Goal: Transaction & Acquisition: Obtain resource

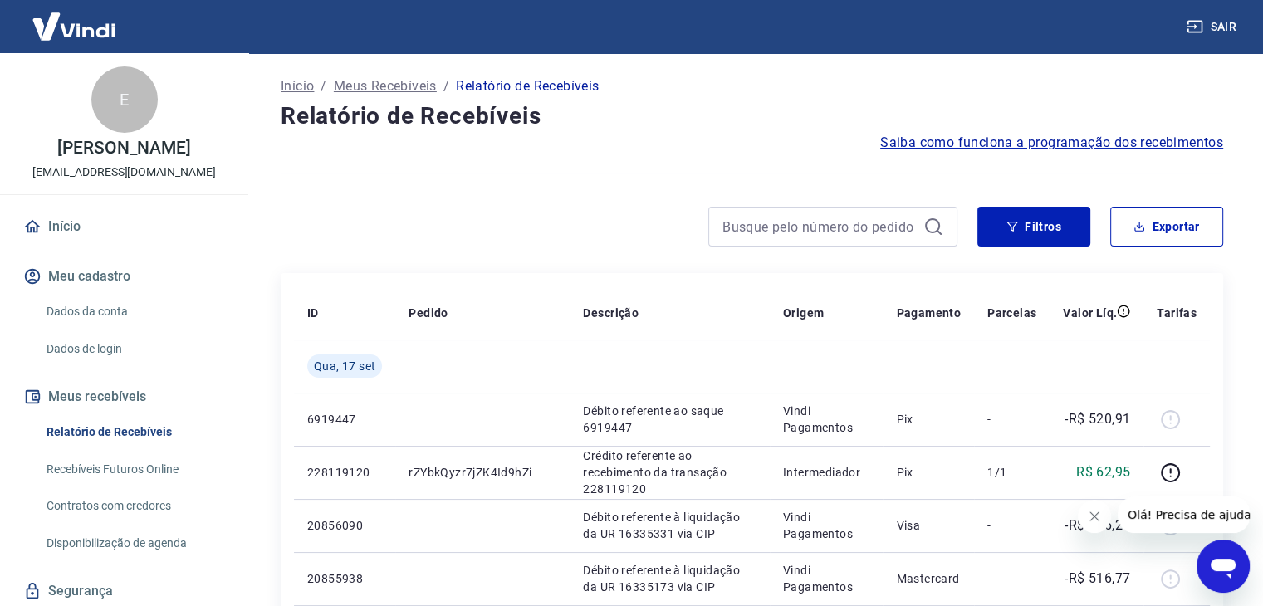
click at [991, 234] on button "Filtros" at bounding box center [1034, 227] width 113 height 40
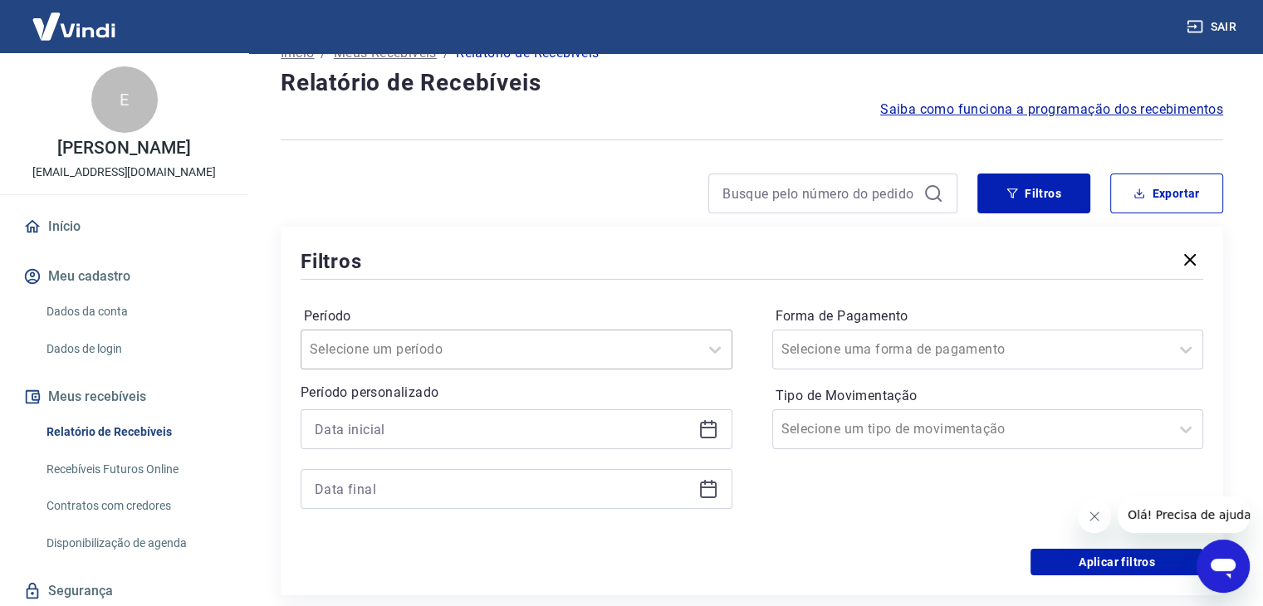
click at [568, 370] on div "Selecione um período" at bounding box center [517, 350] width 432 height 40
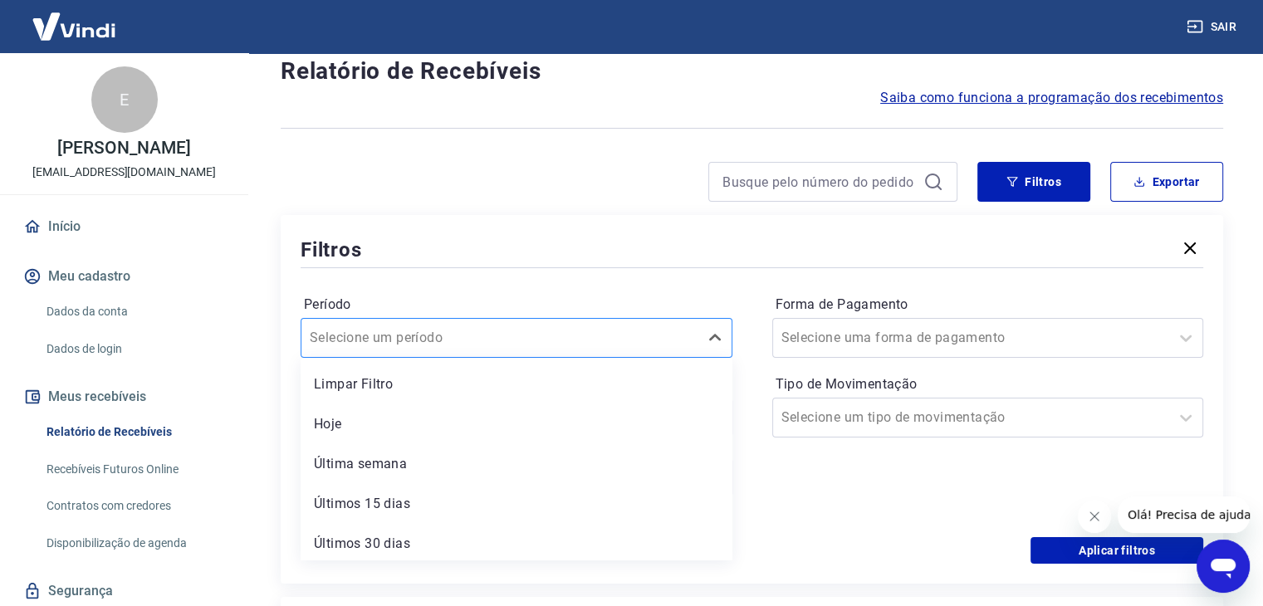
scroll to position [47, 0]
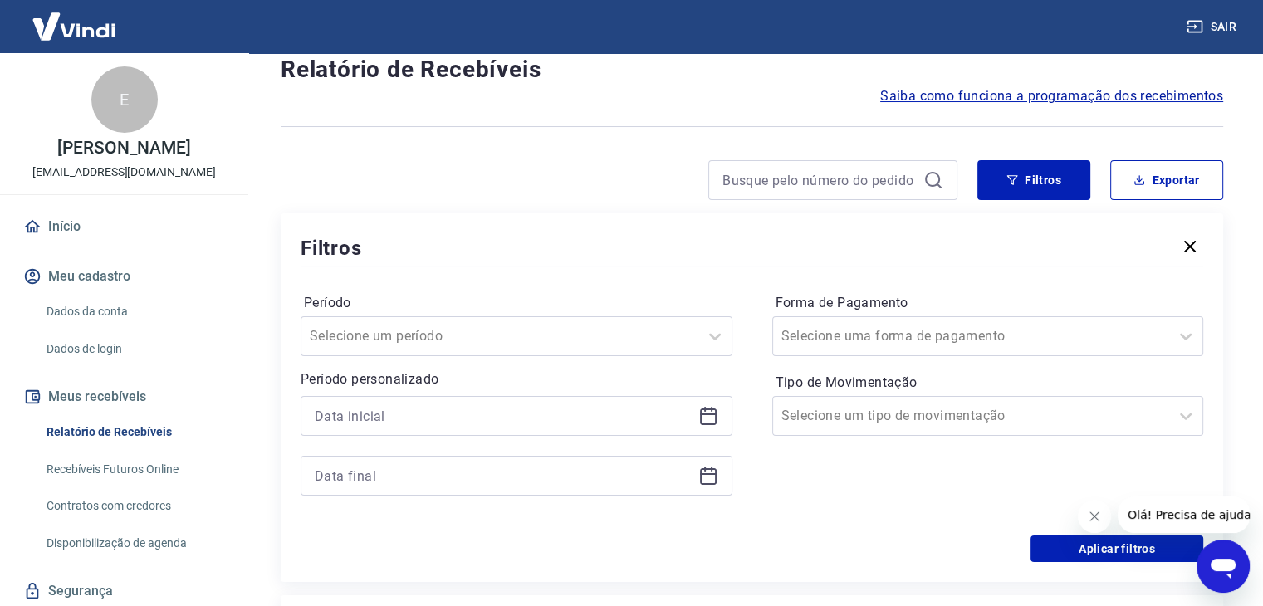
click at [822, 474] on div "Forma de Pagamento Selecione uma forma de pagamento Tipo de Movimentação Seleci…" at bounding box center [989, 403] width 432 height 226
click at [713, 426] on div at bounding box center [517, 416] width 432 height 40
click at [701, 409] on icon at bounding box center [709, 416] width 20 height 20
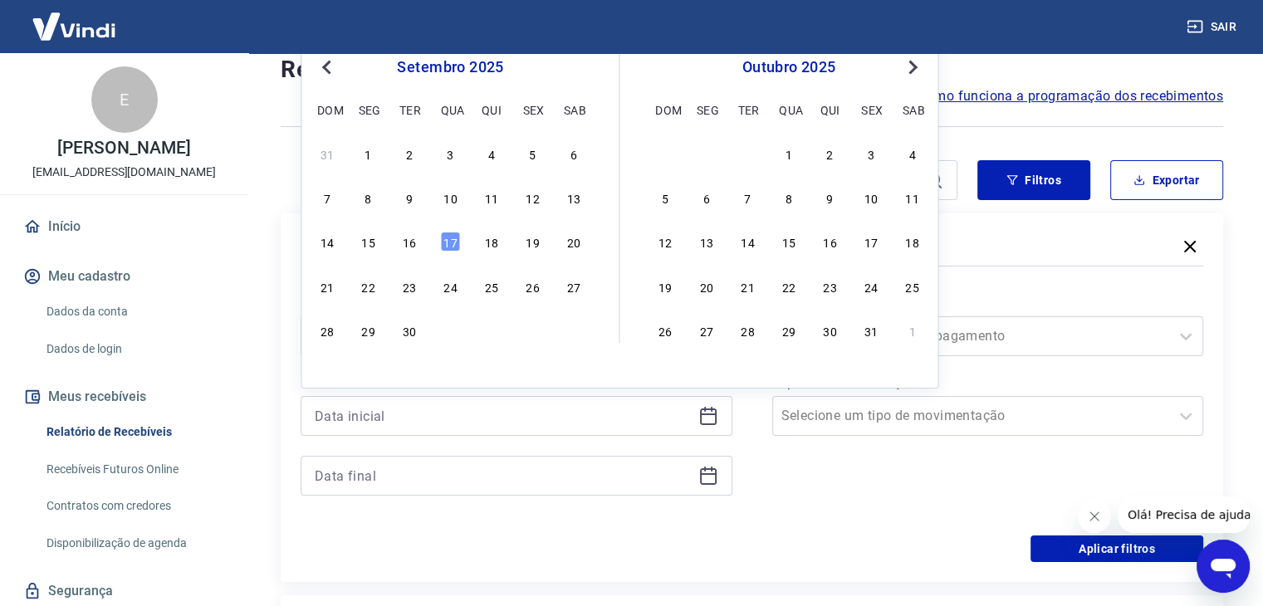
click at [365, 156] on div "1" at bounding box center [369, 154] width 20 height 20
type input "[DATE]"
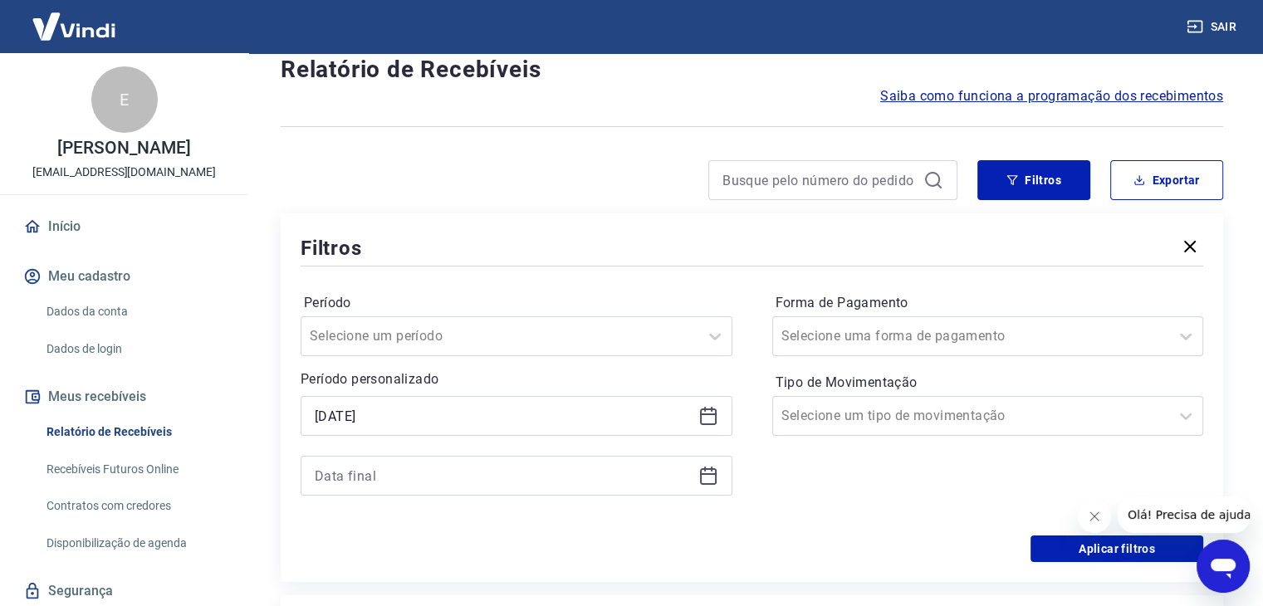
click at [705, 473] on icon at bounding box center [709, 476] width 20 height 20
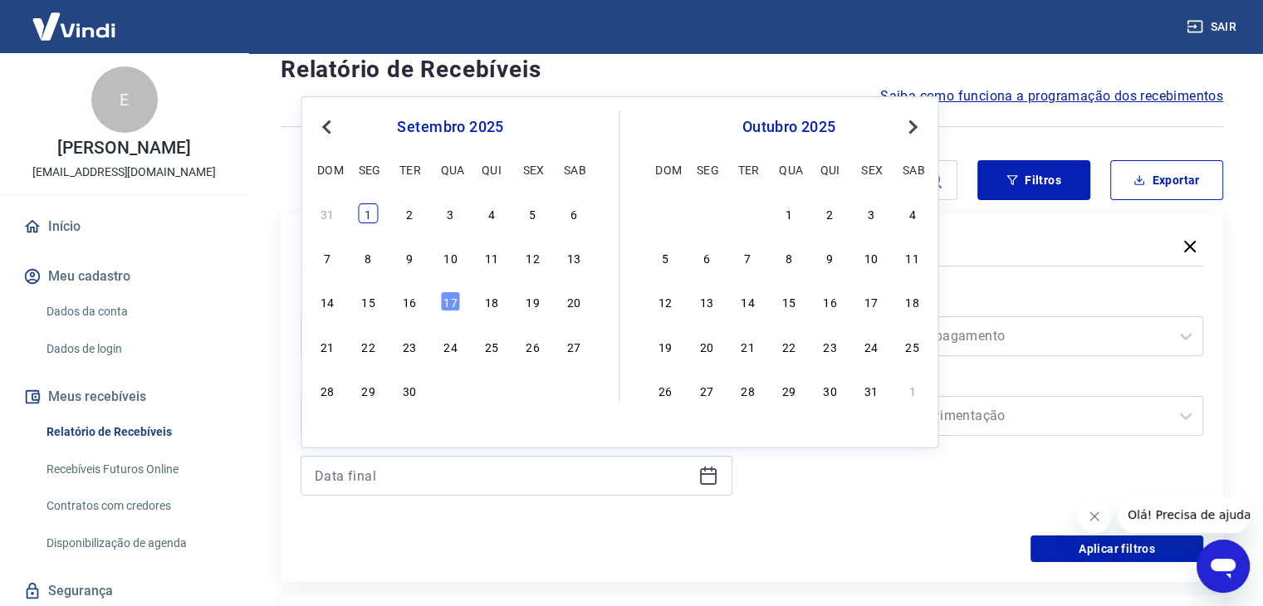
click at [374, 212] on div "1" at bounding box center [369, 214] width 20 height 20
click at [374, 212] on div "Filtros Exportar Filtros Período Selecione um período Período personalizado Sel…" at bounding box center [752, 371] width 943 height 422
type input "[DATE]"
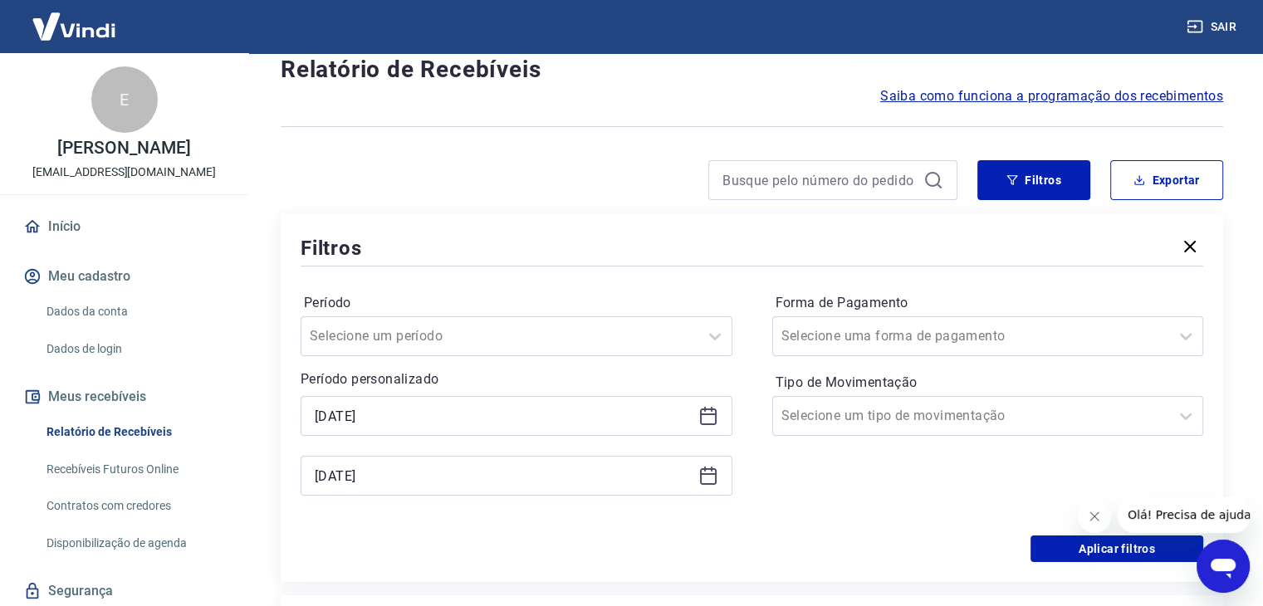
click at [374, 212] on div "Filtros Exportar Filtros Período Selecione um período Período personalizado Sel…" at bounding box center [752, 371] width 943 height 422
click at [967, 409] on div at bounding box center [972, 416] width 380 height 23
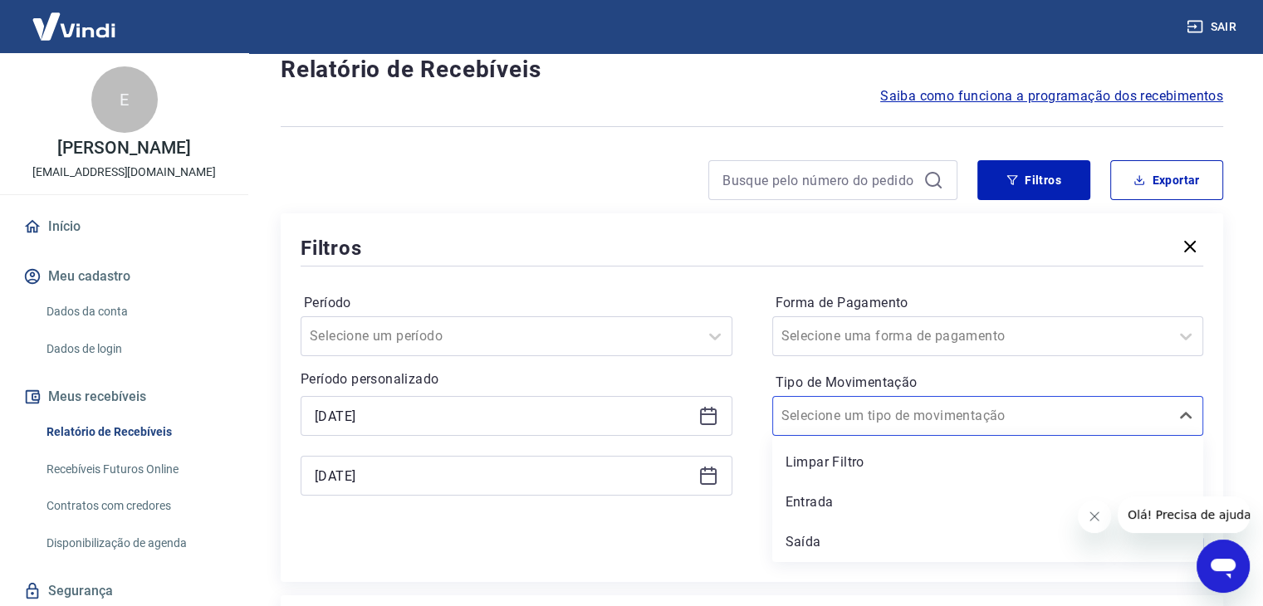
click at [645, 291] on div "Período Selecione um período" at bounding box center [517, 323] width 432 height 66
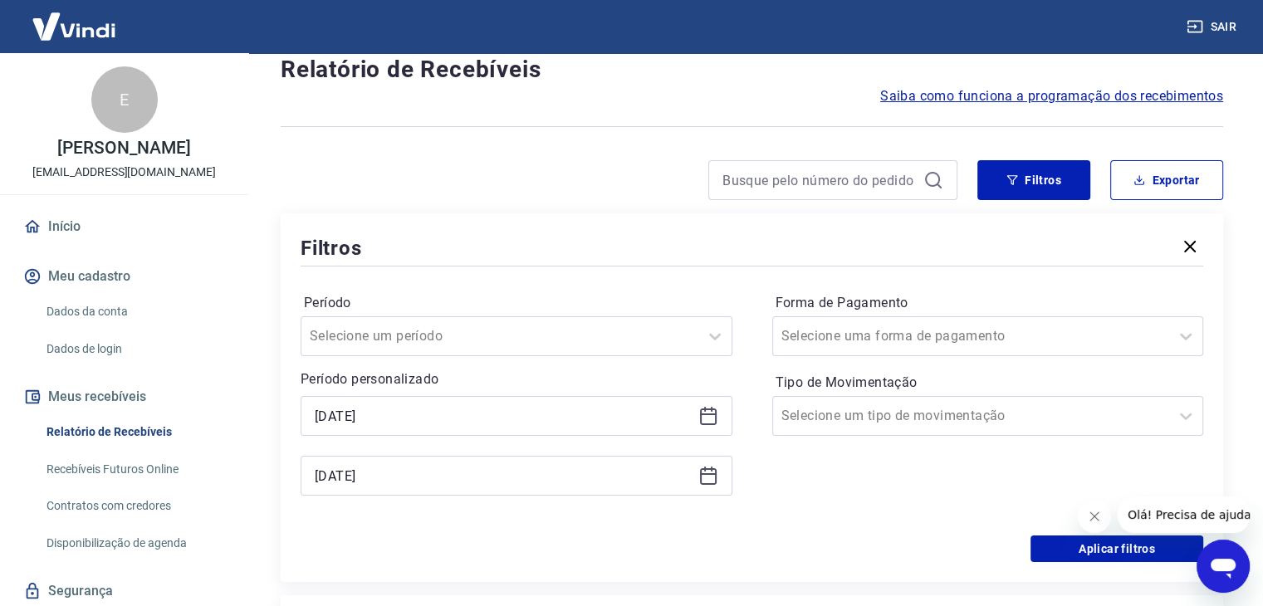
scroll to position [296, 0]
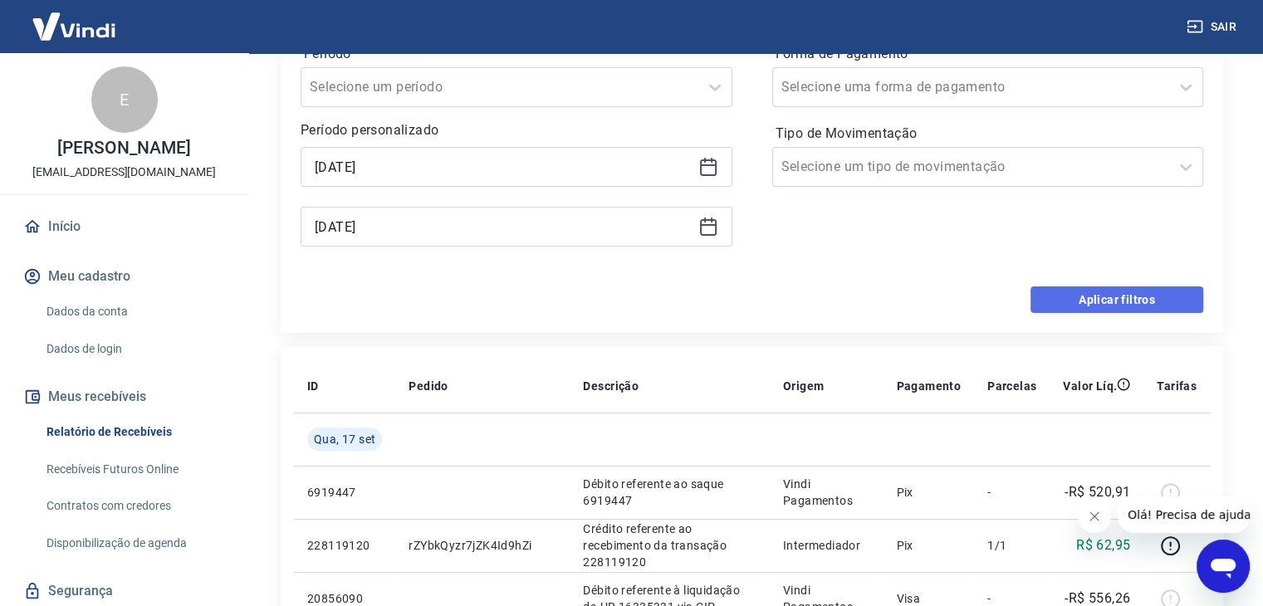
click at [1080, 302] on button "Aplicar filtros" at bounding box center [1117, 300] width 173 height 27
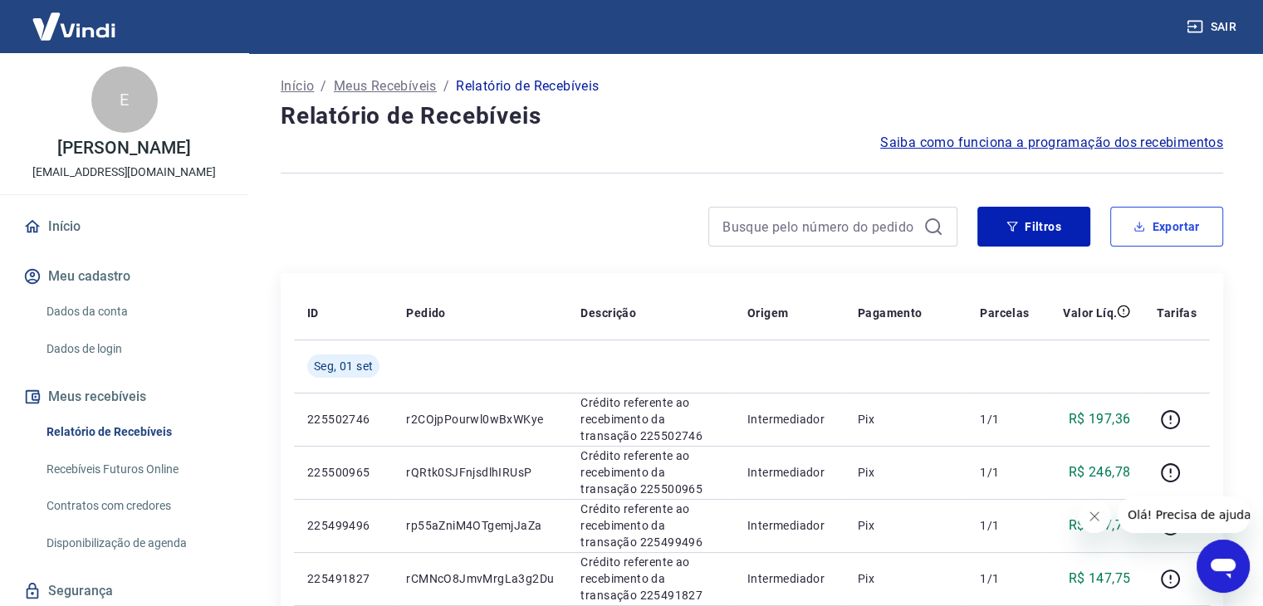
click at [1180, 232] on button "Exportar" at bounding box center [1167, 227] width 113 height 40
type input "[DATE]"
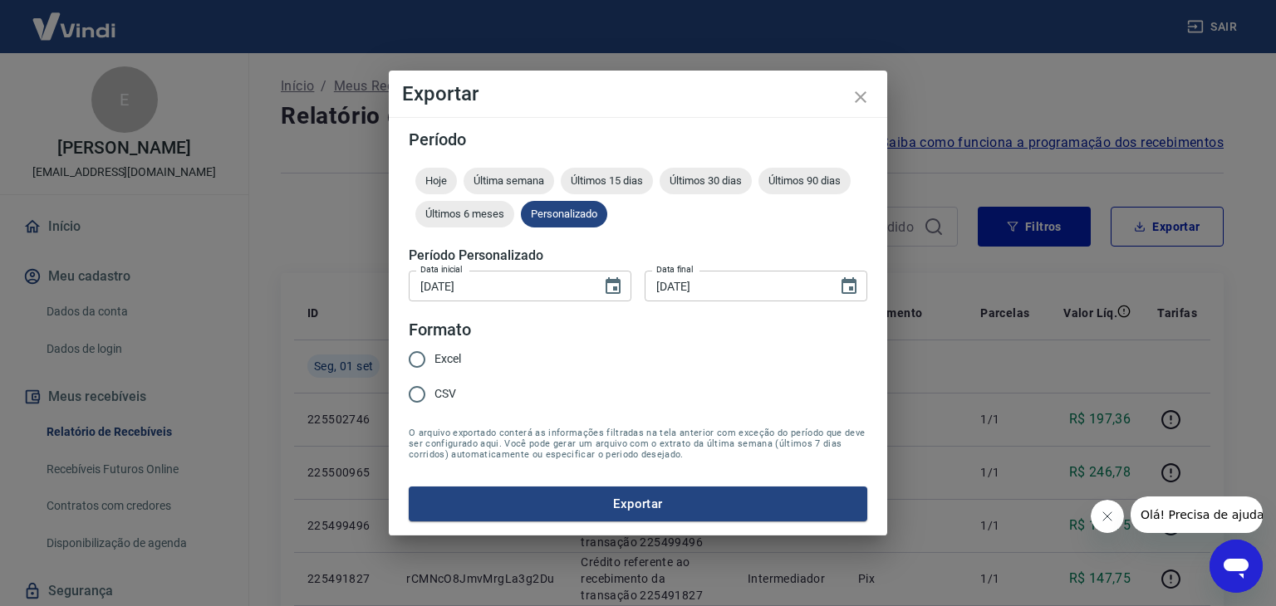
click at [420, 352] on input "Excel" at bounding box center [417, 359] width 35 height 35
radio input "true"
click at [478, 503] on button "Exportar" at bounding box center [638, 504] width 459 height 35
